Goal: Transaction & Acquisition: Purchase product/service

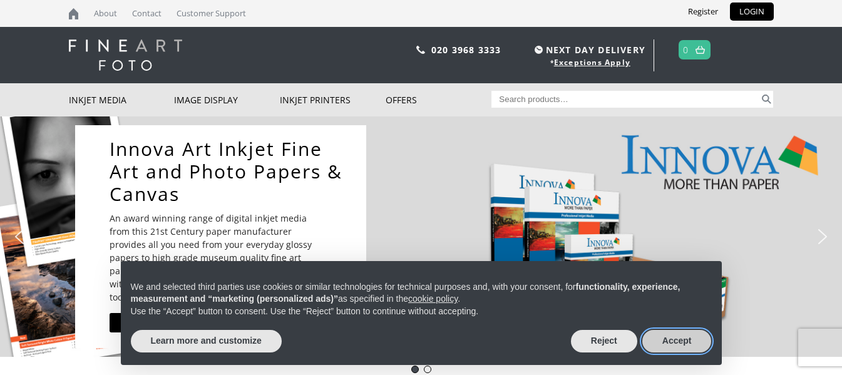
click at [697, 342] on button "Accept" at bounding box center [676, 341] width 69 height 23
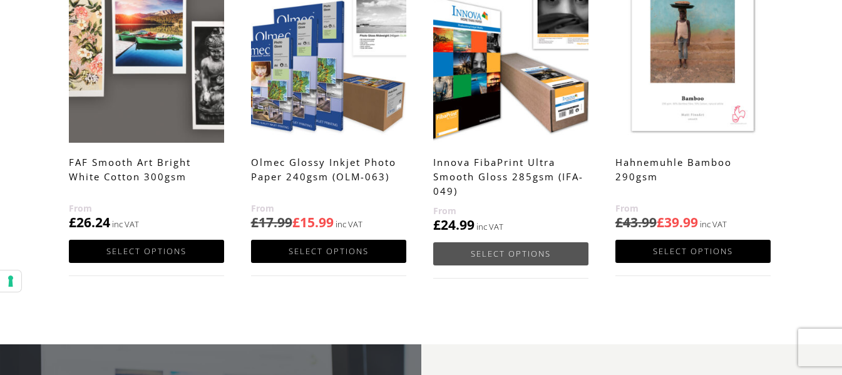
click at [511, 257] on link "Select options" at bounding box center [510, 253] width 155 height 23
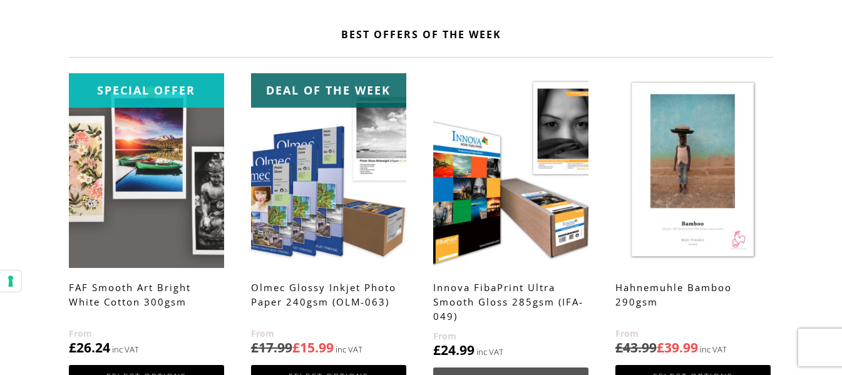
scroll to position [563, 0]
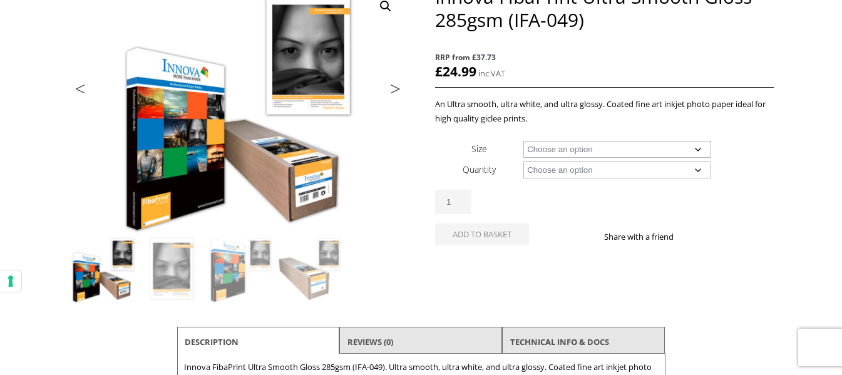
click at [575, 146] on div "Innova FibaPrint Ultra Smooth Gloss 285gsm (IFA-049) RRP from £37.73 £ 24.99 An…" at bounding box center [604, 130] width 338 height 290
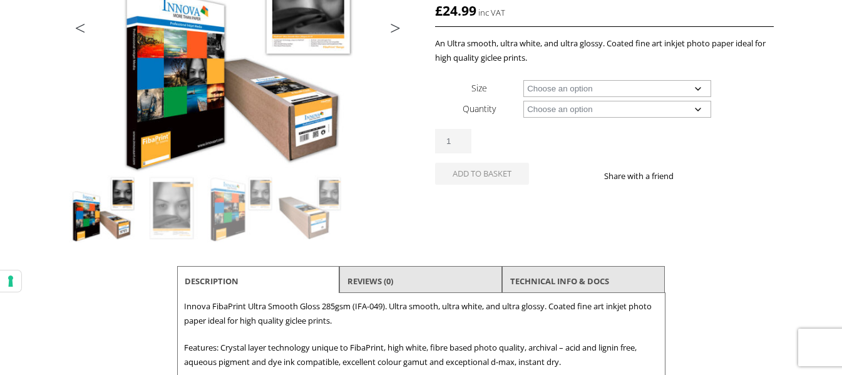
scroll to position [250, 0]
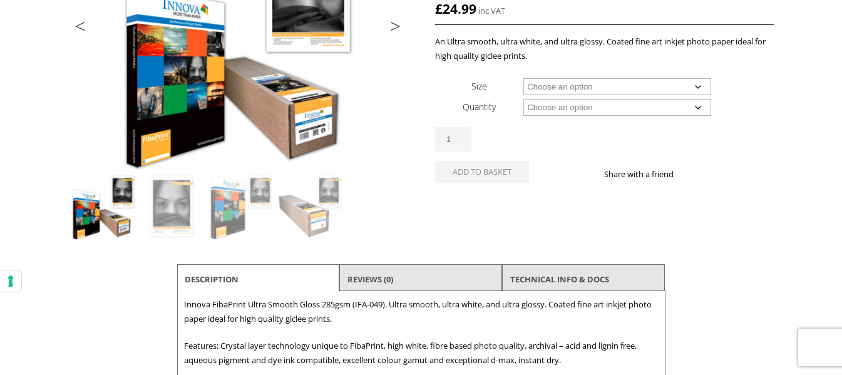
click at [597, 85] on select "Choose an option A4 Sheet A3 Sheet A3+ Sheet A2 Sheet 17" Wide Roll 24" Wide Ro…" at bounding box center [617, 86] width 188 height 17
click at [523, 78] on select "Choose an option A4 Sheet A3 Sheet A3+ Sheet A2 Sheet 17" Wide Roll 24" Wide Ro…" at bounding box center [617, 86] width 188 height 17
select select "a4-sheet"
click at [550, 107] on select "Choose an option 25 Sheets" at bounding box center [617, 107] width 188 height 17
select select "25-sheets"
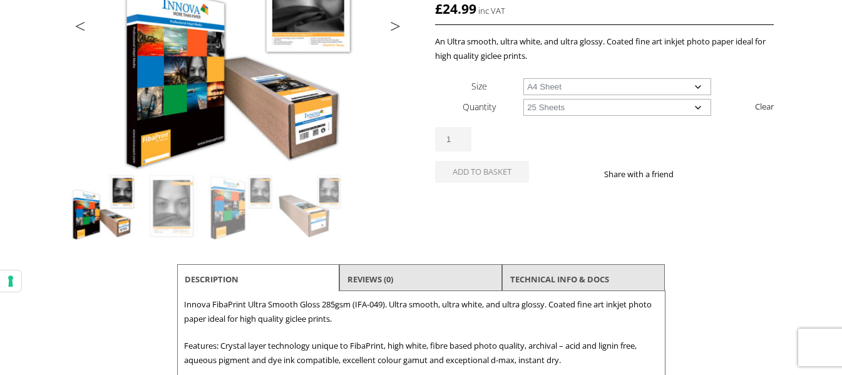
click at [523, 99] on select "Choose an option 25 Sheets" at bounding box center [617, 107] width 188 height 17
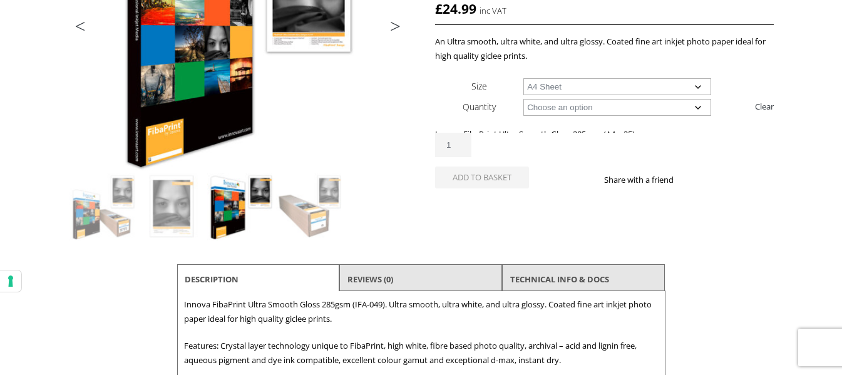
click at [499, 157] on div "Innova FibaPrint Ultra Smooth Gloss 285gsm (IFA-049) quantity 1" at bounding box center [604, 145] width 338 height 24
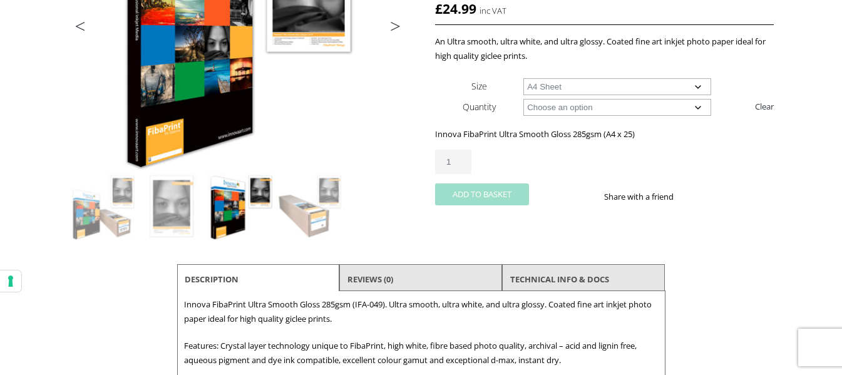
click at [497, 197] on button "Add to basket" at bounding box center [482, 194] width 94 height 22
click at [597, 90] on select "Choose an option A4 Sheet A3 Sheet A3+ Sheet A2 Sheet" at bounding box center [617, 86] width 188 height 17
click at [523, 78] on select "Choose an option A4 Sheet A3 Sheet A3+ Sheet A2 Sheet" at bounding box center [617, 86] width 188 height 17
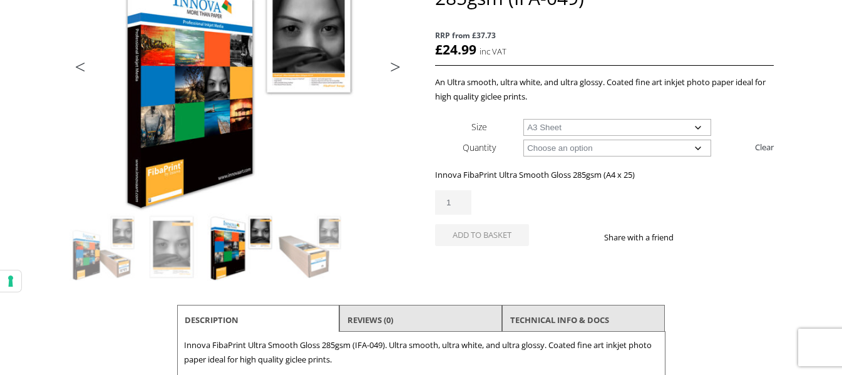
select select "a3-sheet"
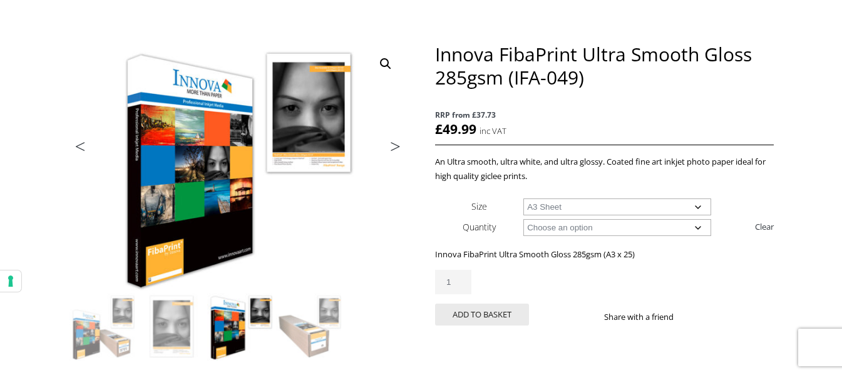
click at [590, 148] on div "Innova FibaPrint Ultra Smooth Gloss 285gsm (IFA-049) RRP from £37.73 £ 49.99 in…" at bounding box center [604, 199] width 338 height 312
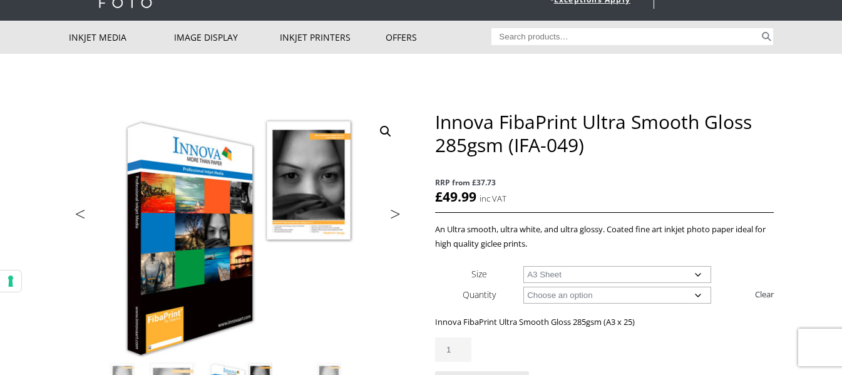
scroll to position [0, 0]
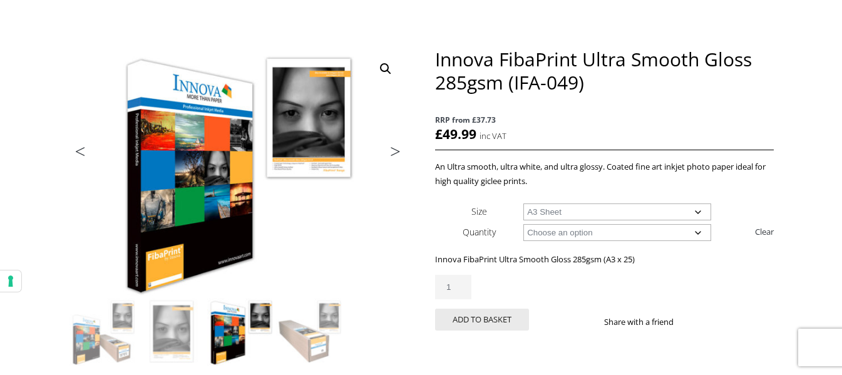
click at [555, 155] on div "Innova FibaPrint Ultra Smooth Gloss 285gsm (IFA-049) RRP from £37.73 £ 49.99 in…" at bounding box center [604, 204] width 338 height 312
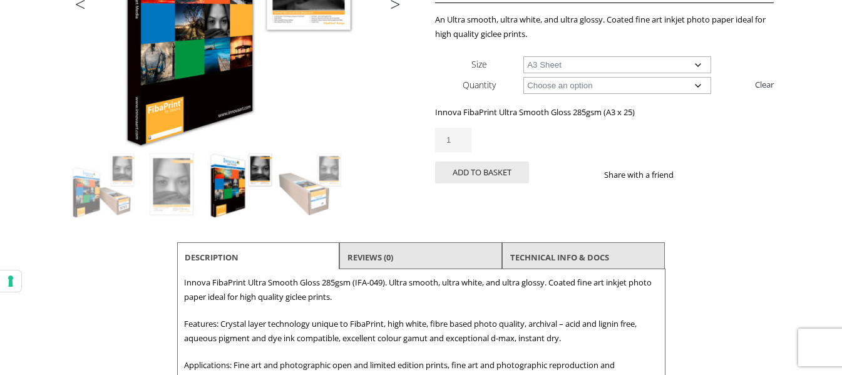
scroll to position [250, 0]
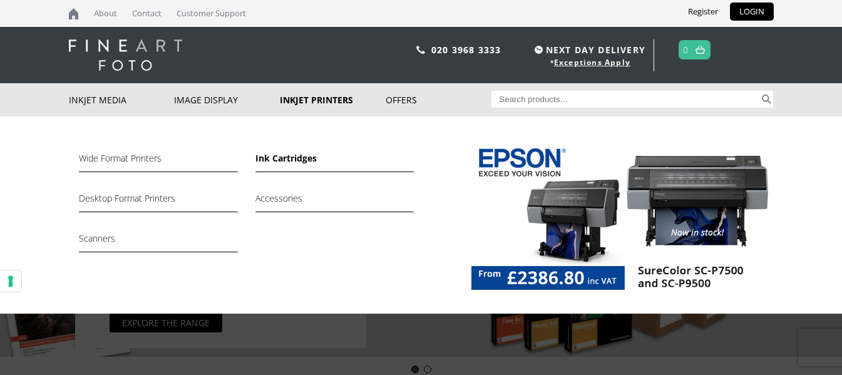
click at [289, 157] on link "Ink Cartridges" at bounding box center [334, 161] width 158 height 21
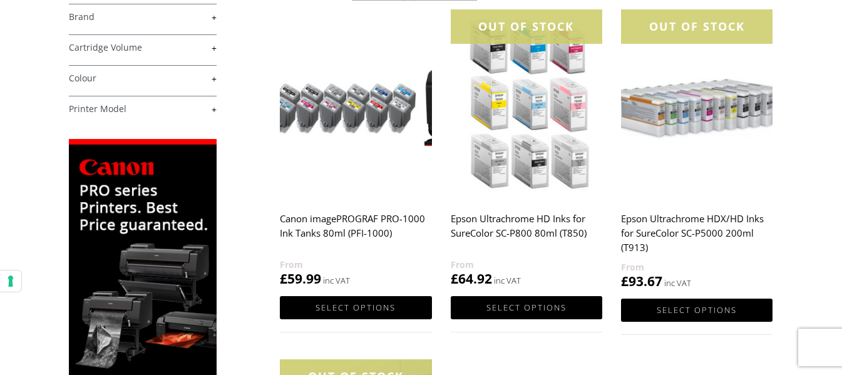
scroll to position [250, 0]
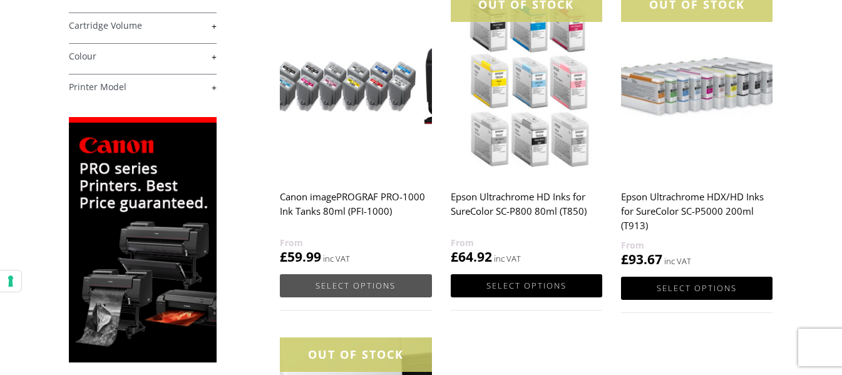
click at [378, 288] on link "Select options" at bounding box center [355, 285] width 151 height 23
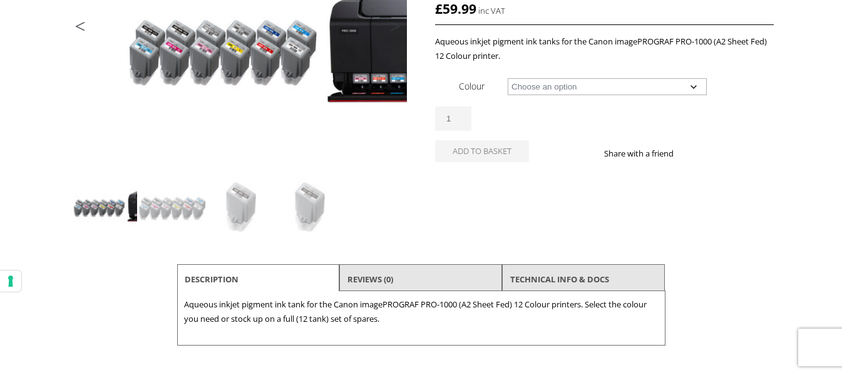
click at [570, 88] on select "Choose an option Matte Black (MK) Photo Black (PK) Cyan Photo Cyan Magenta Phot…" at bounding box center [607, 86] width 199 height 17
click at [508, 78] on select "Choose an option Matte Black (MK) Photo Black (PK) Cyan Photo Cyan Magenta Phot…" at bounding box center [607, 86] width 199 height 17
select select "matte-black-mk"
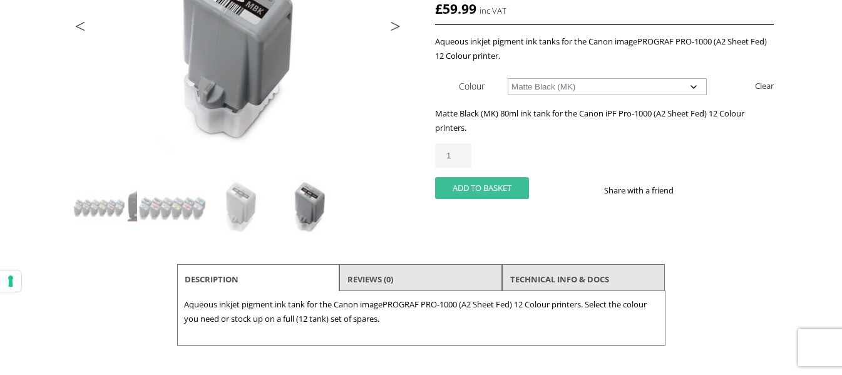
click at [491, 195] on button "Add to basket" at bounding box center [482, 188] width 94 height 22
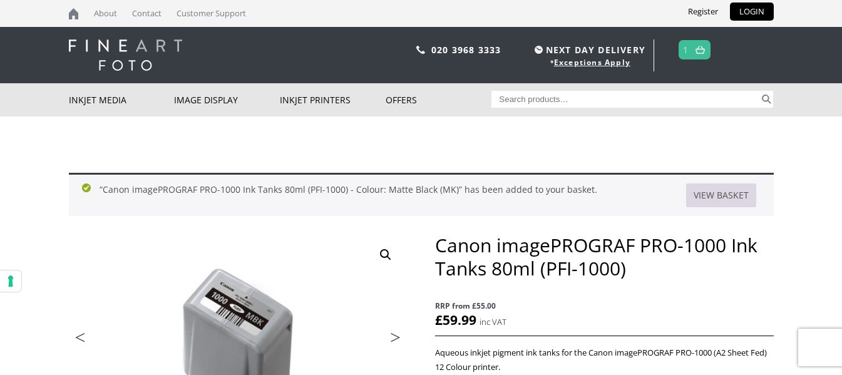
click at [732, 193] on link "View basket" at bounding box center [721, 195] width 70 height 24
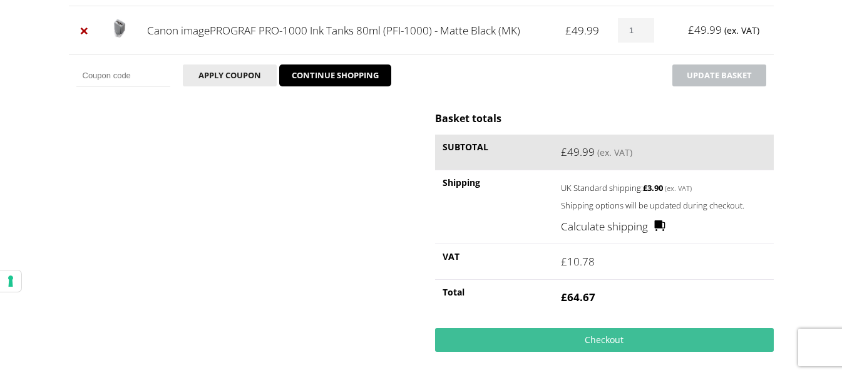
scroll to position [250, 0]
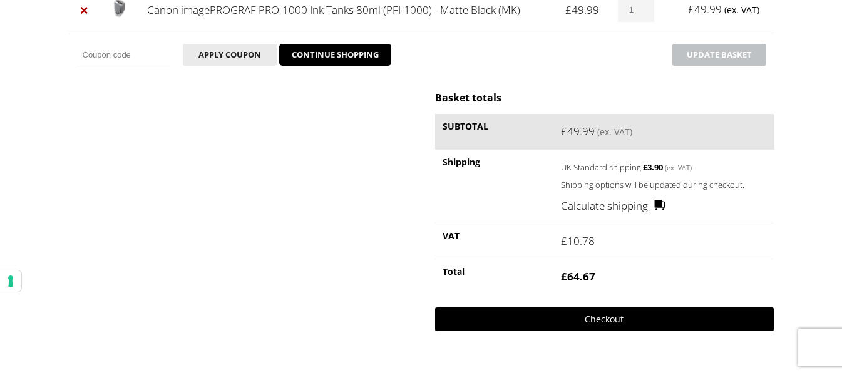
click at [574, 316] on link "Checkout" at bounding box center [604, 319] width 338 height 24
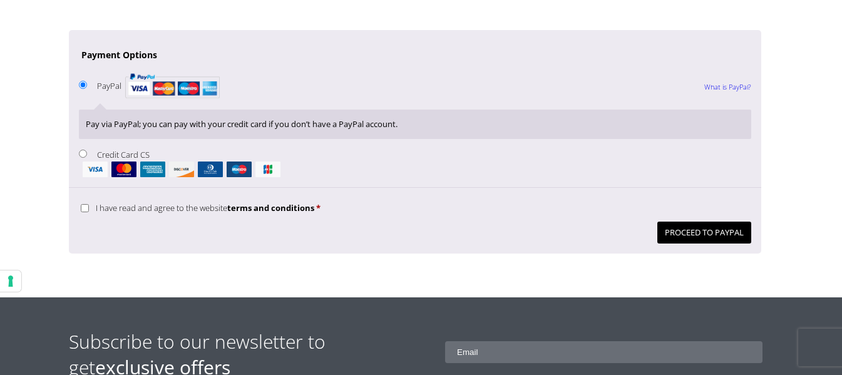
scroll to position [1188, 0]
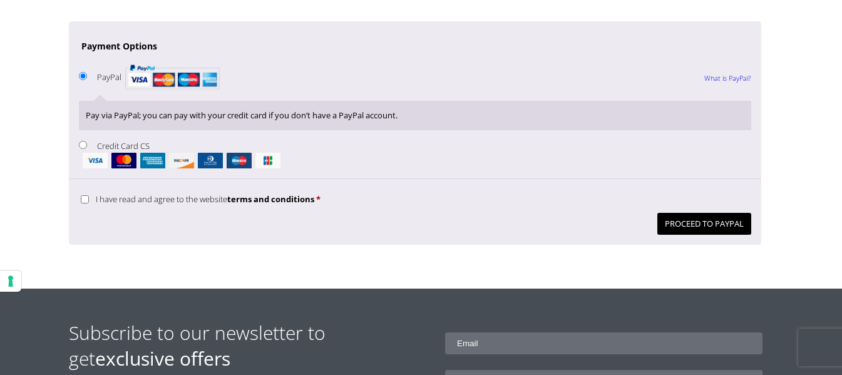
type input "[EMAIL_ADDRESS][DOMAIN_NAME]"
click at [83, 148] on input "Credit Card CS" at bounding box center [83, 145] width 8 height 8
radio input "true"
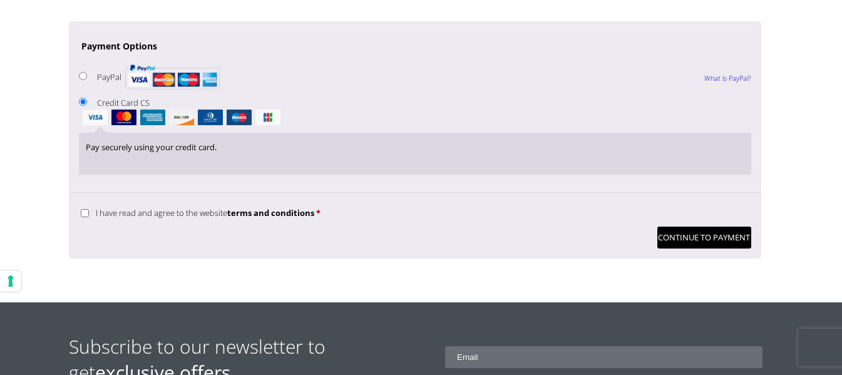
click at [82, 78] on input "PayPal What is PayPal?" at bounding box center [83, 76] width 8 height 8
radio input "true"
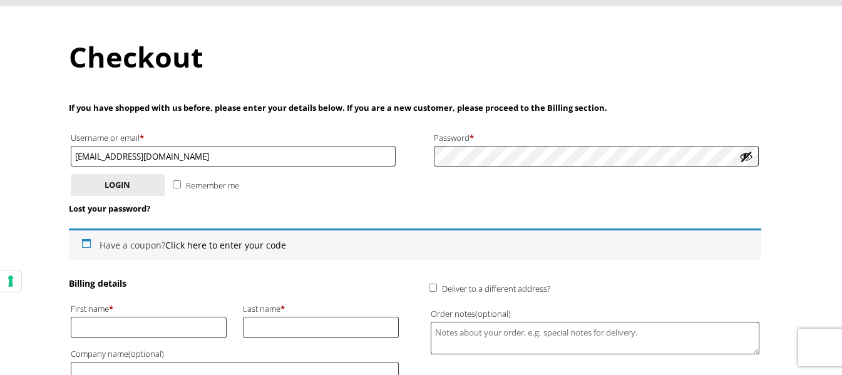
scroll to position [0, 0]
